Goal: Complete application form: Complete application form

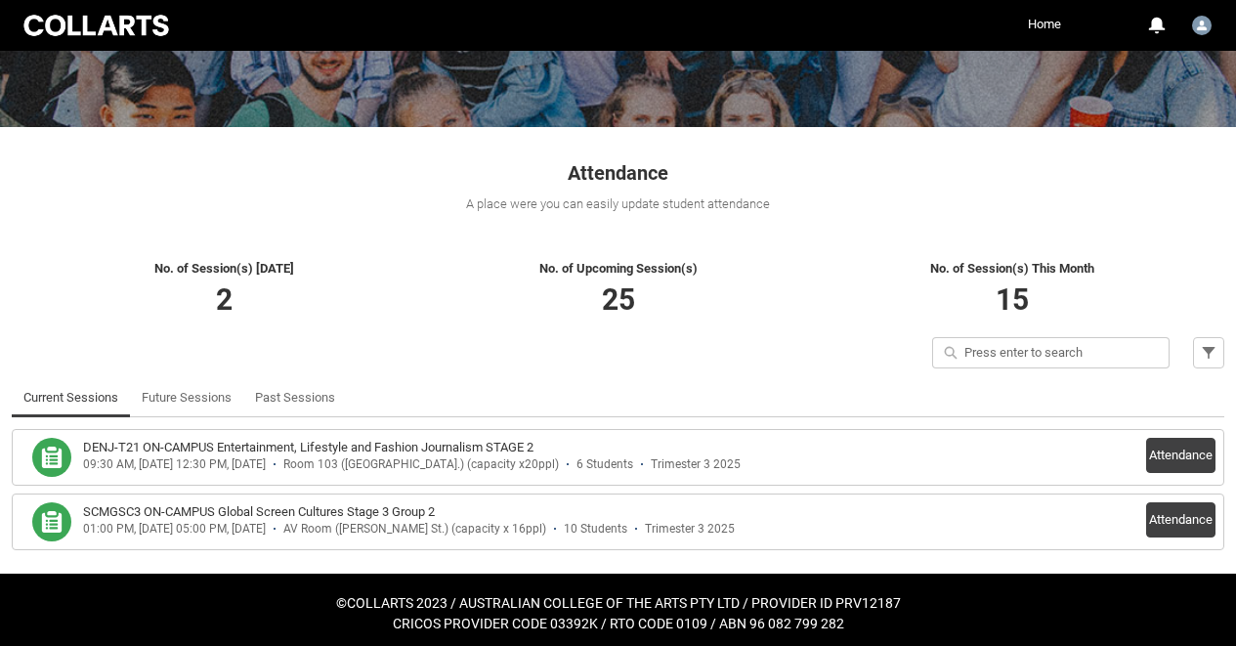
scroll to position [245, 0]
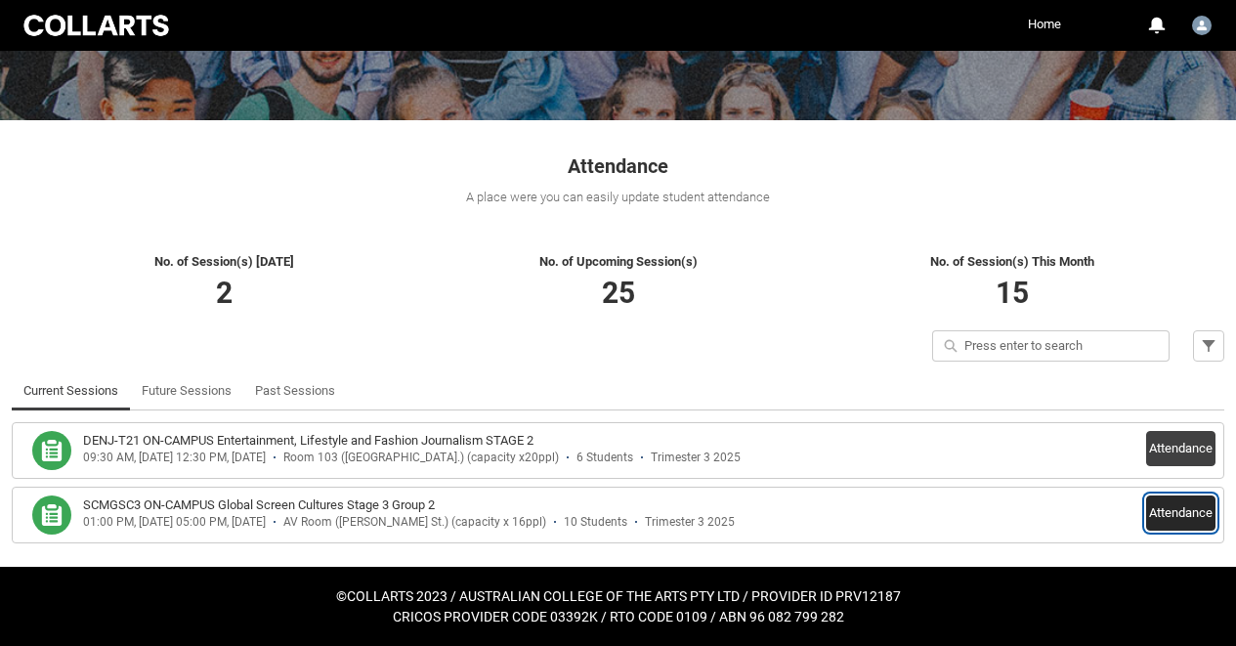
click at [1171, 508] on button "Attendance" at bounding box center [1180, 512] width 69 height 35
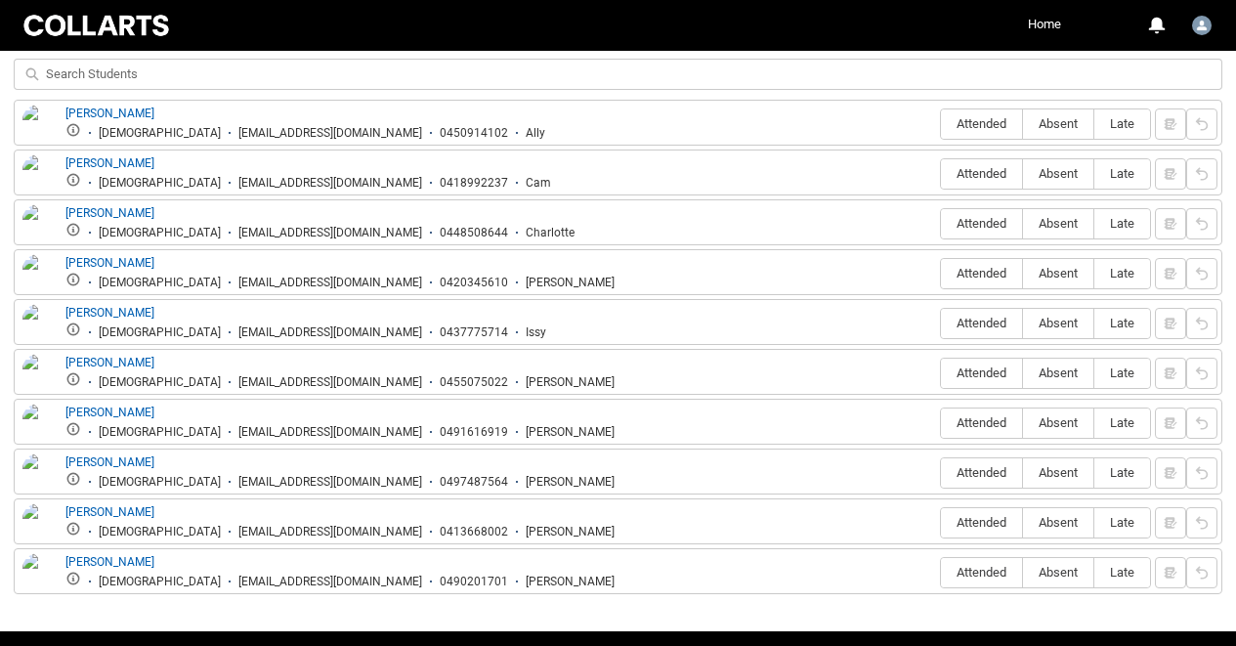
scroll to position [753, 0]
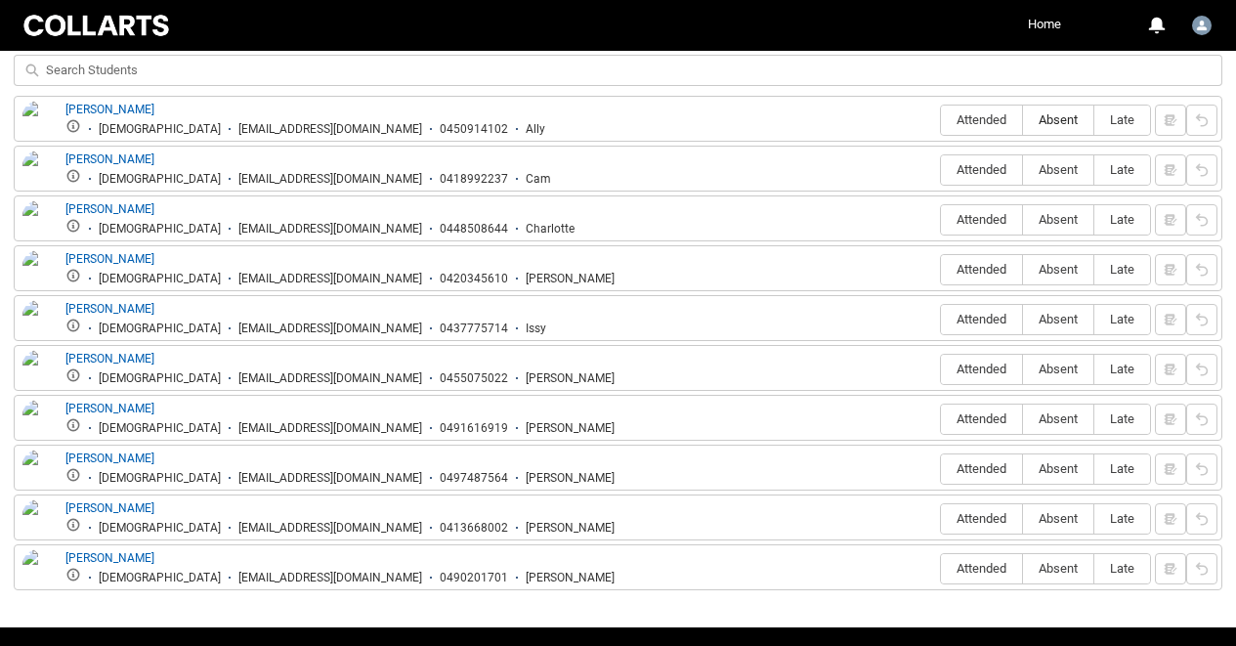
click at [1059, 128] on label "Absent" at bounding box center [1058, 121] width 70 height 30
click at [1023, 120] on input "Absent" at bounding box center [1022, 119] width 1 height 1
type lightning-radio-group "Absent"
radio input "true"
click at [1040, 177] on span "Absent" at bounding box center [1058, 169] width 70 height 15
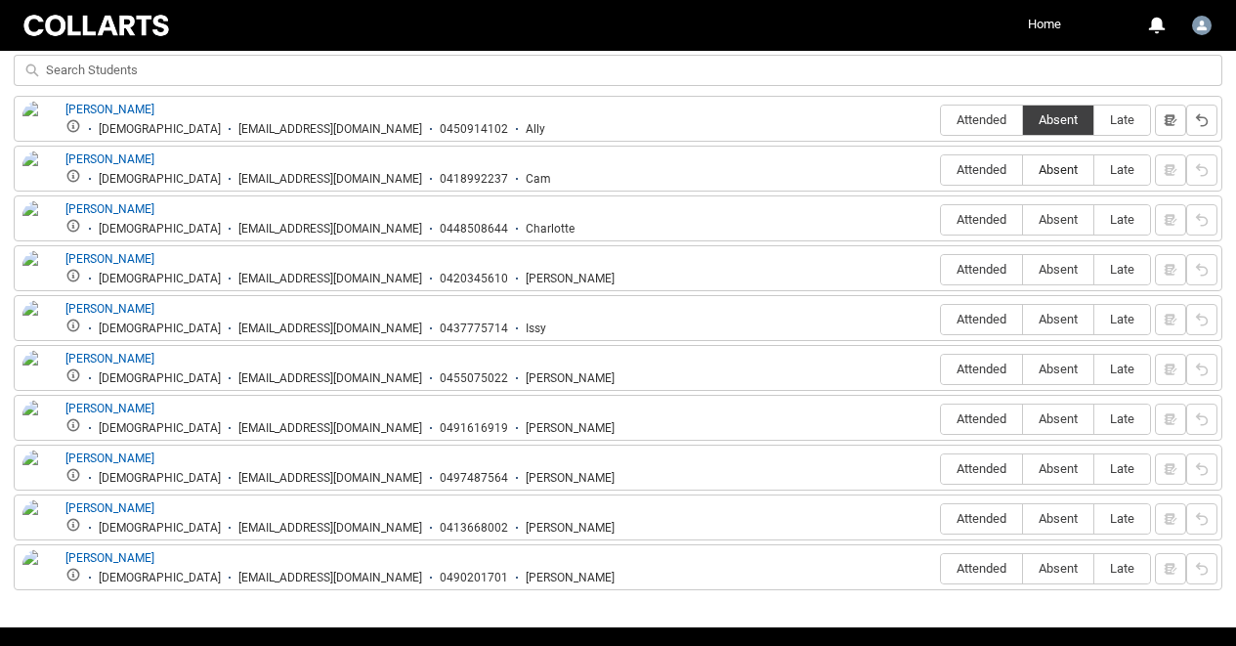
click at [1023, 170] on input "Absent" at bounding box center [1022, 169] width 1 height 1
type lightning-radio-group "Absent"
radio input "true"
click at [990, 176] on span "Attended" at bounding box center [981, 169] width 81 height 15
click at [941, 170] on input "Attended" at bounding box center [940, 169] width 1 height 1
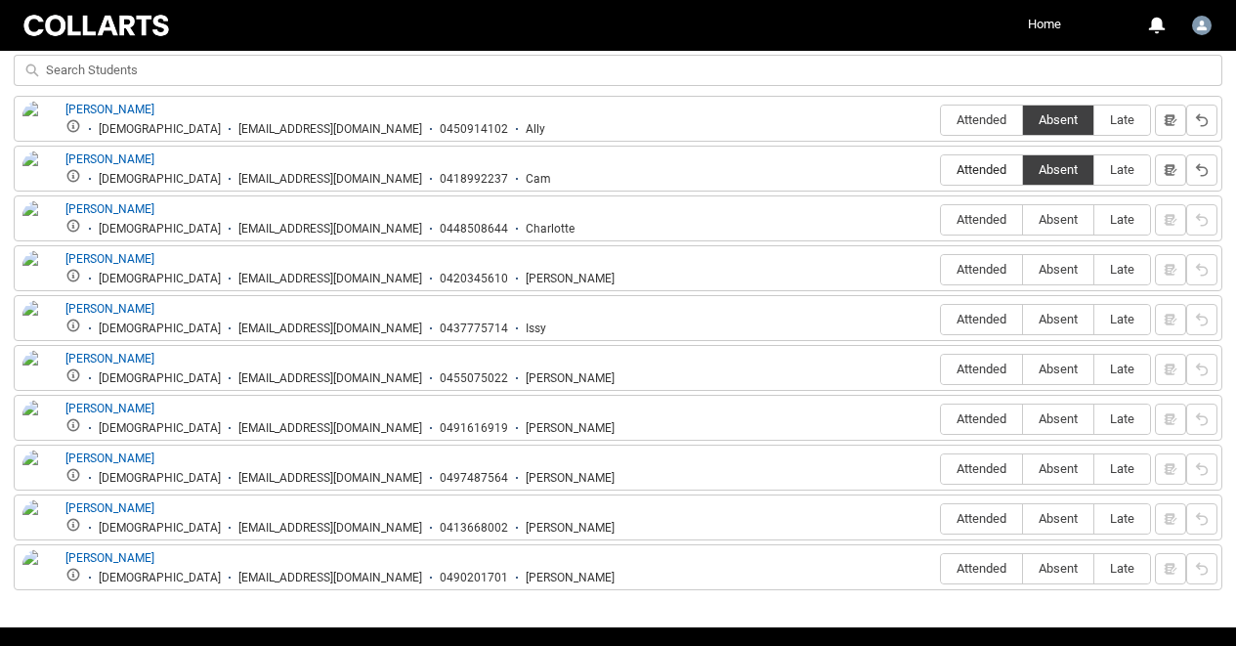
type lightning-radio-group "Attended"
radio input "true"
click at [1127, 215] on span "Late" at bounding box center [1122, 219] width 56 height 15
click at [1094, 219] on input "Late" at bounding box center [1093, 219] width 1 height 1
type lightning-radio-group "Late"
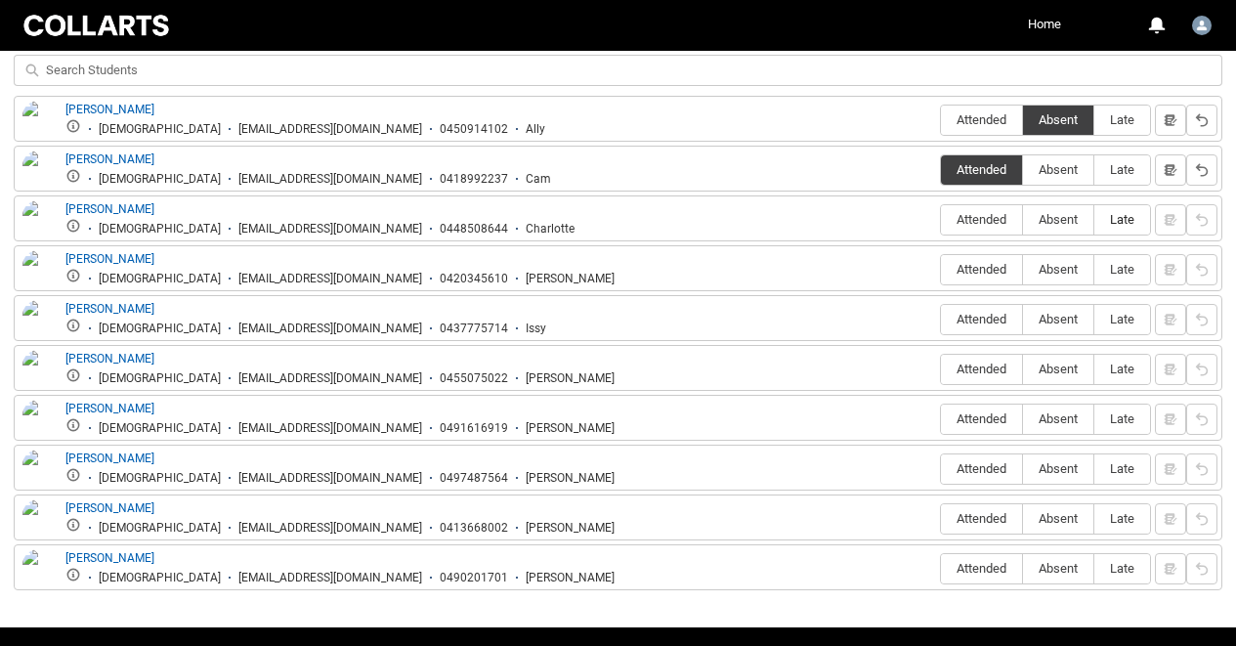
radio input "true"
click at [1127, 268] on span "Late" at bounding box center [1122, 269] width 56 height 15
click at [1094, 269] on input "Late" at bounding box center [1093, 269] width 1 height 1
type lightning-radio-group "Late"
radio input "true"
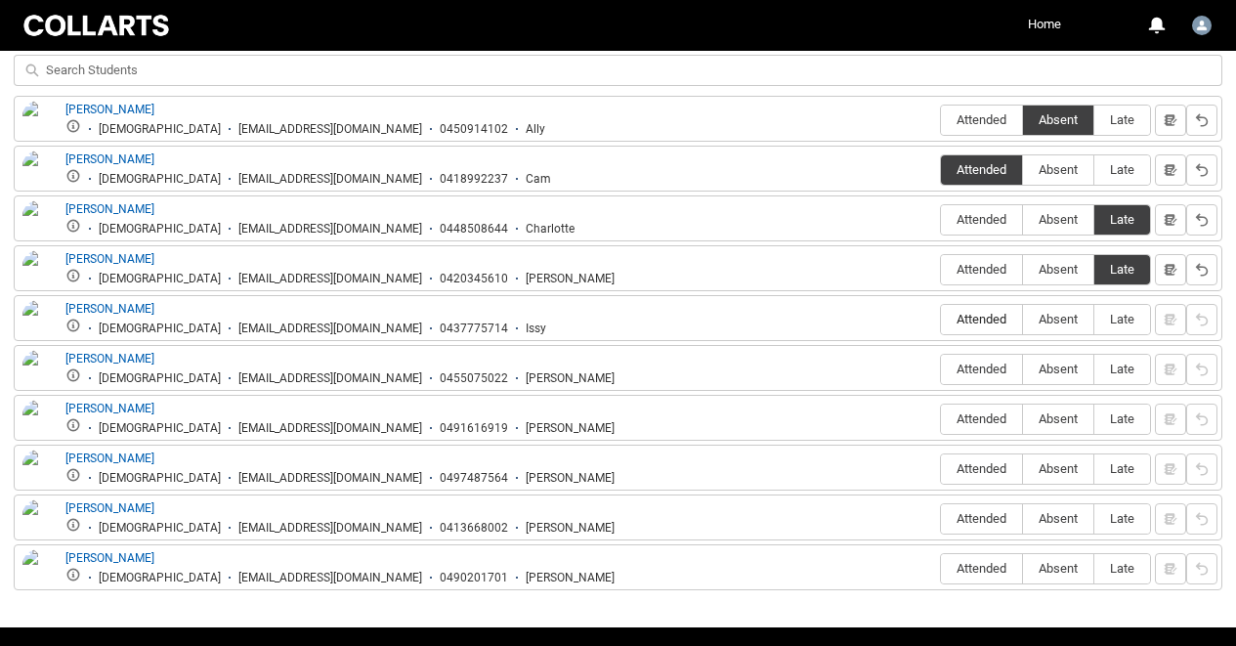
click at [979, 315] on span "Attended" at bounding box center [981, 319] width 81 height 15
click at [941, 318] on input "Attended" at bounding box center [940, 318] width 1 height 1
type lightning-radio-group "Attended"
radio input "true"
click at [980, 369] on span "Attended" at bounding box center [981, 368] width 81 height 15
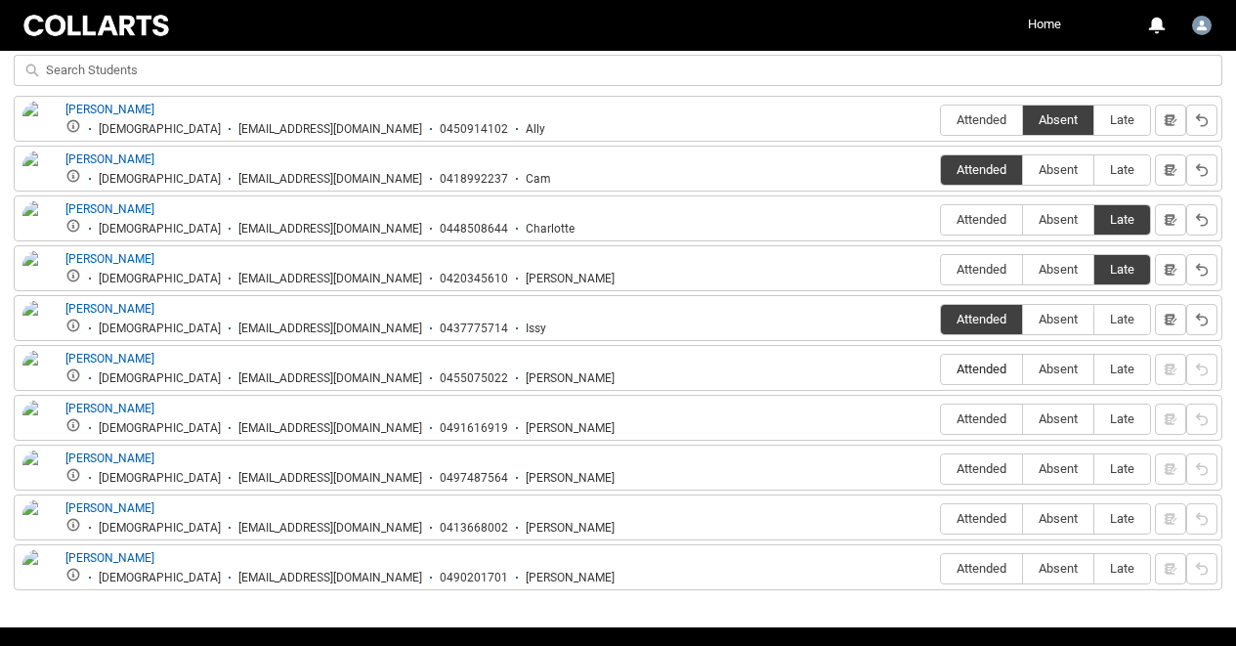
click at [941, 369] on input "Attended" at bounding box center [940, 368] width 1 height 1
type lightning-radio-group "Attended"
radio input "true"
click at [985, 408] on label "Attended" at bounding box center [981, 419] width 81 height 30
click at [941, 418] on input "Attended" at bounding box center [940, 418] width 1 height 1
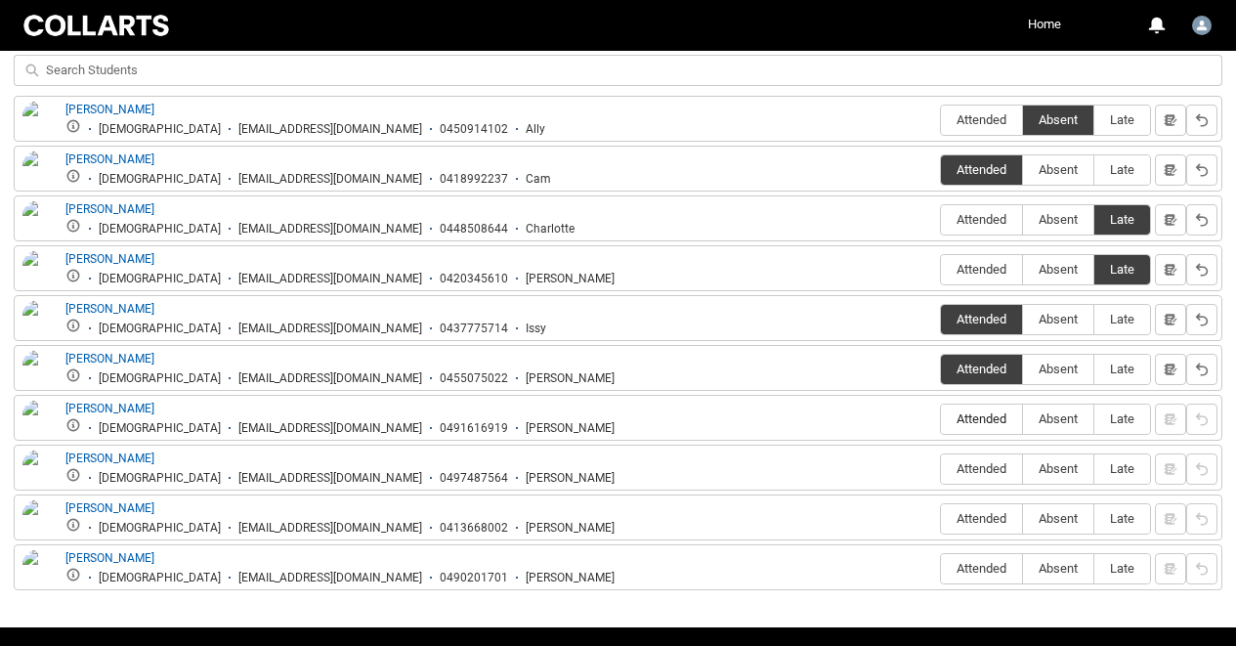
type lightning-radio-group "Attended"
radio input "true"
click at [991, 468] on span "Attended" at bounding box center [981, 468] width 81 height 15
click at [941, 468] on input "Attended" at bounding box center [940, 468] width 1 height 1
type lightning-radio-group "Attended"
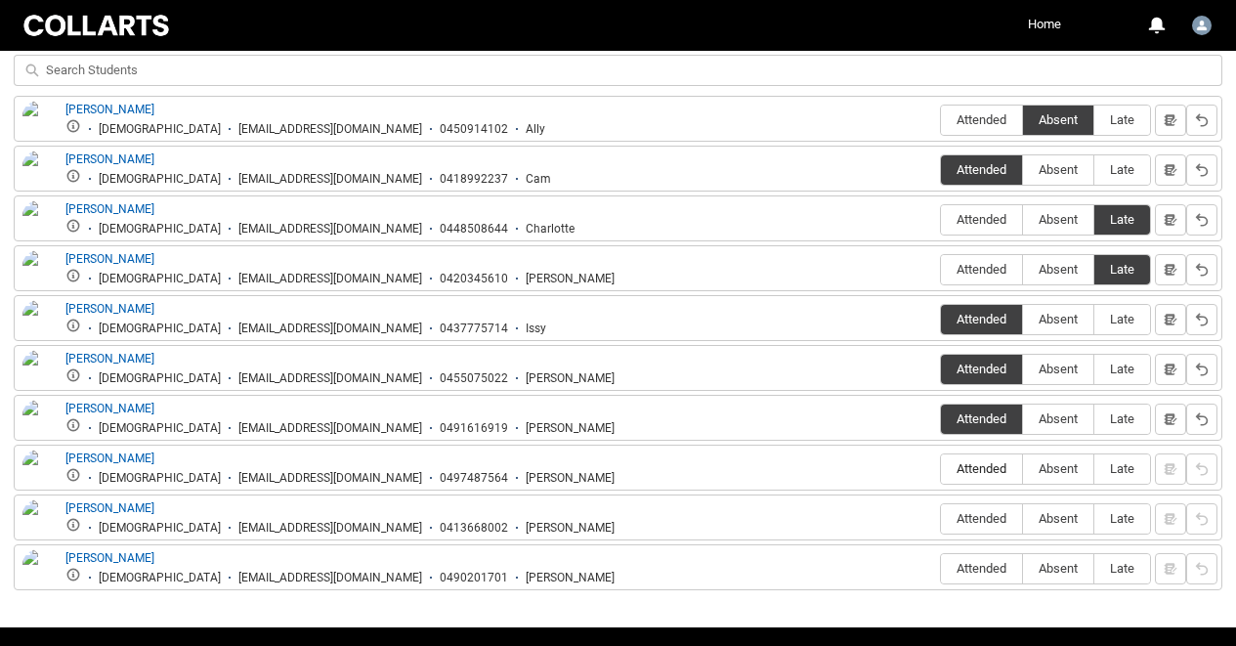
radio input "true"
click at [998, 516] on span "Attended" at bounding box center [981, 518] width 81 height 15
click at [941, 518] on input "Attended" at bounding box center [940, 518] width 1 height 1
type lightning-radio-group "Attended"
radio input "true"
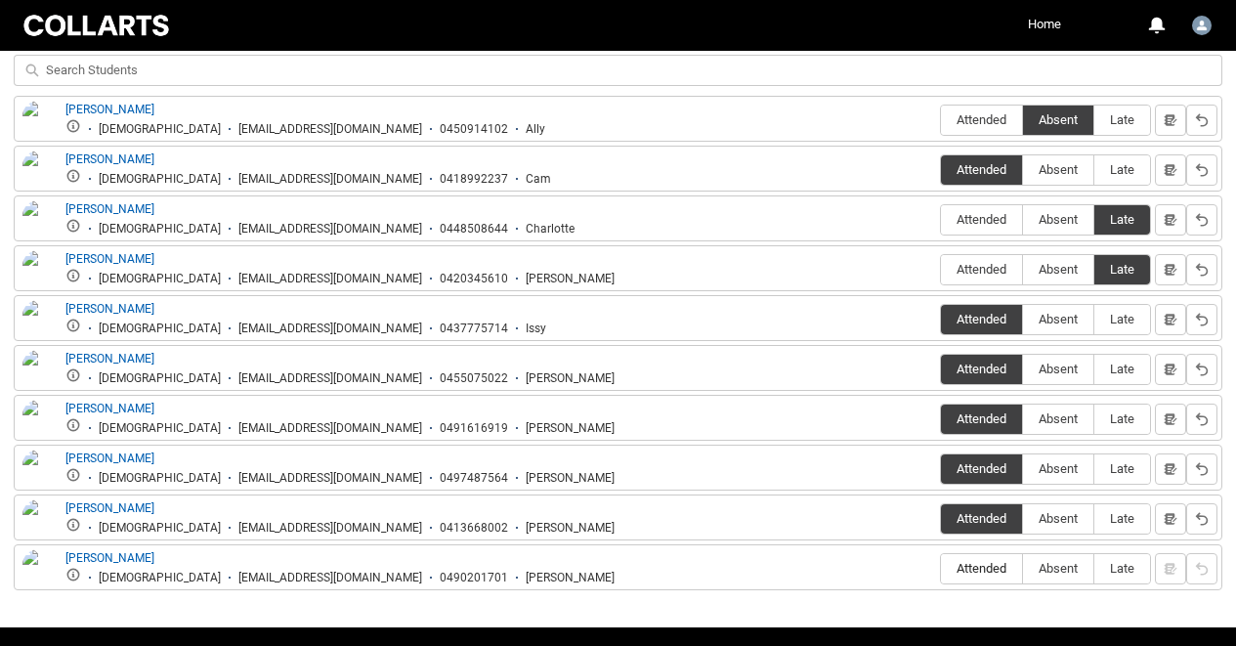
click at [1010, 571] on span "Attended" at bounding box center [981, 568] width 81 height 15
click at [941, 569] on input "Attended" at bounding box center [940, 568] width 1 height 1
type lightning-radio-group "Attended"
radio input "true"
click at [1200, 90] on lightning-input at bounding box center [618, 75] width 1208 height 41
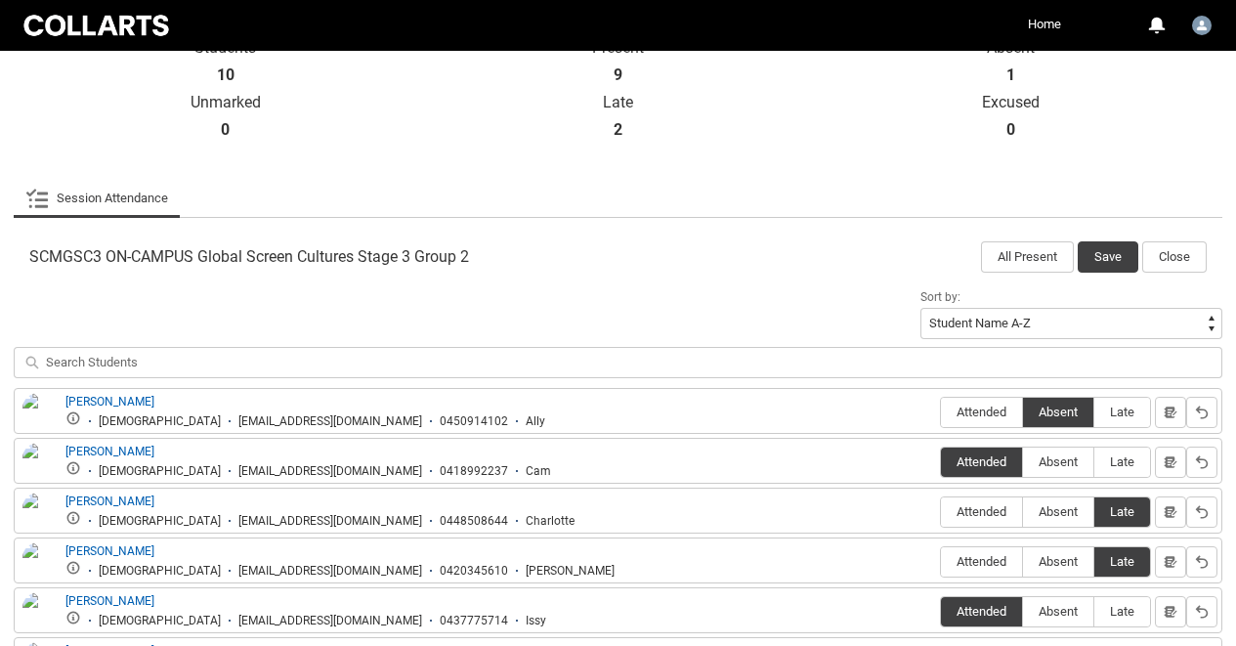
scroll to position [441, 0]
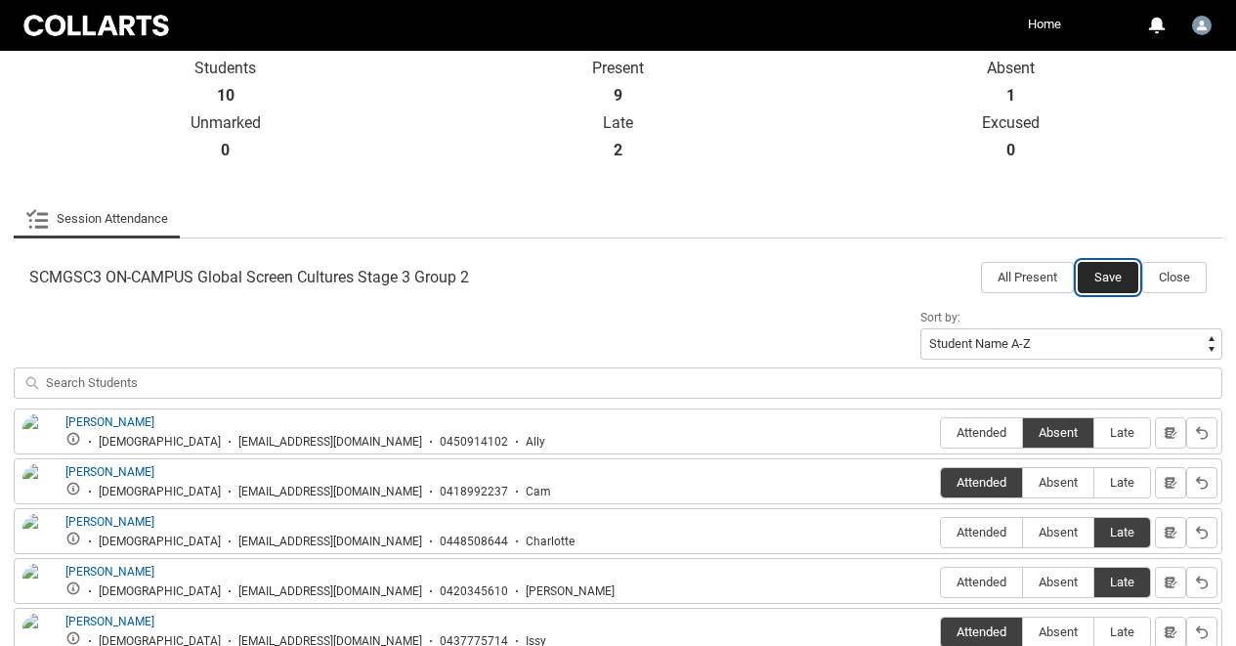
click at [1106, 279] on button "Save" at bounding box center [1108, 277] width 61 height 31
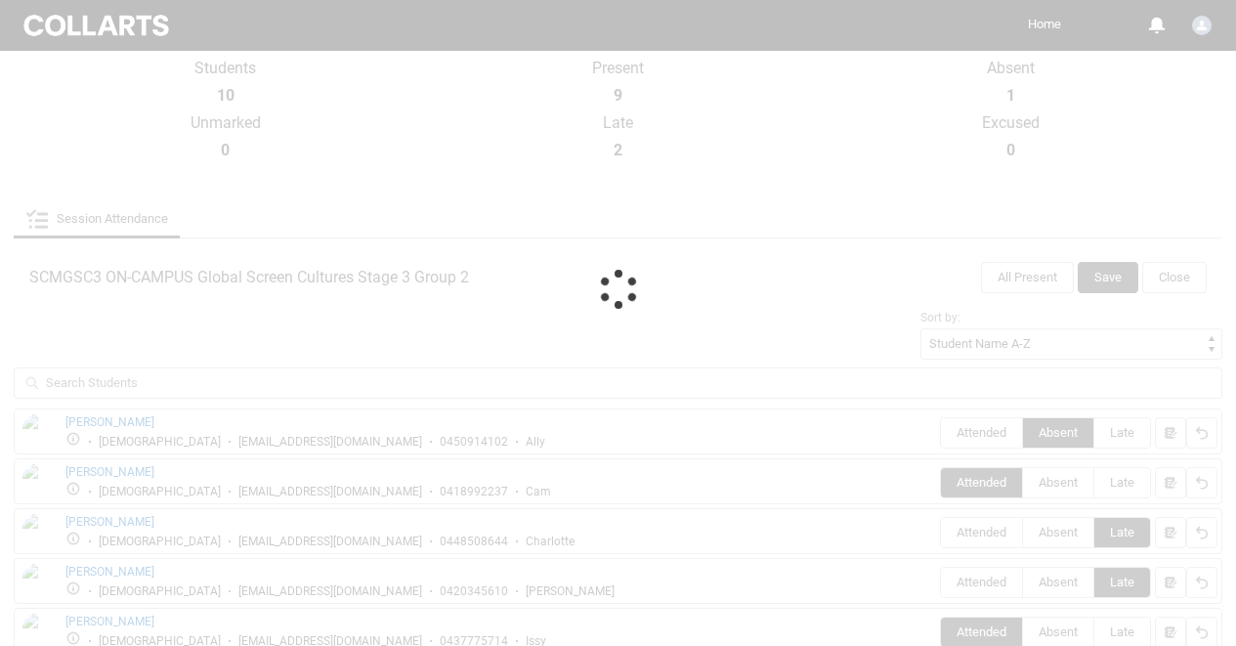
scroll to position [245, 0]
